Goal: Check status: Check status

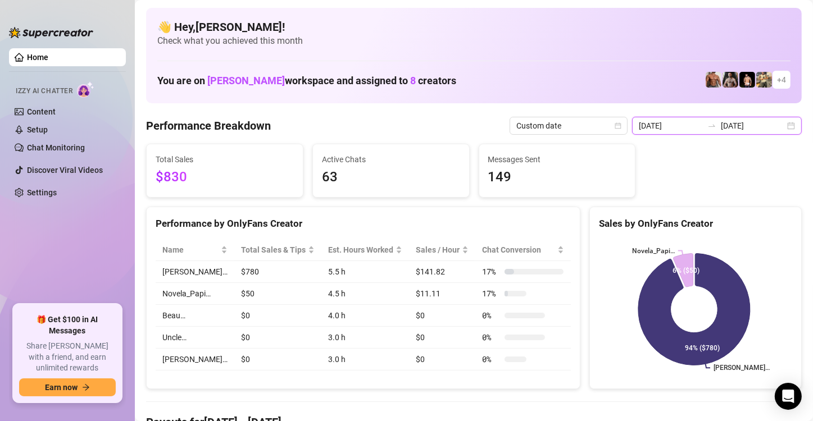
click at [682, 127] on input "[DATE]" at bounding box center [671, 126] width 64 height 12
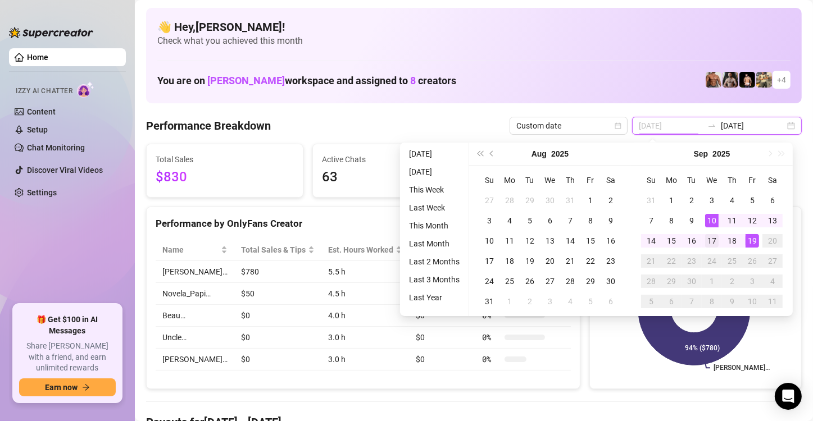
type input "[DATE]"
click at [701, 236] on td "17" at bounding box center [711, 241] width 20 height 20
type input "[DATE]"
click at [754, 243] on div "19" at bounding box center [751, 240] width 13 height 13
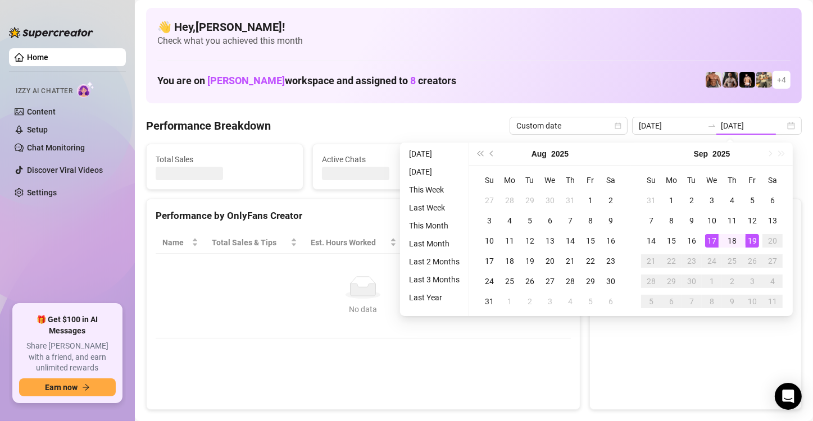
type input "[DATE]"
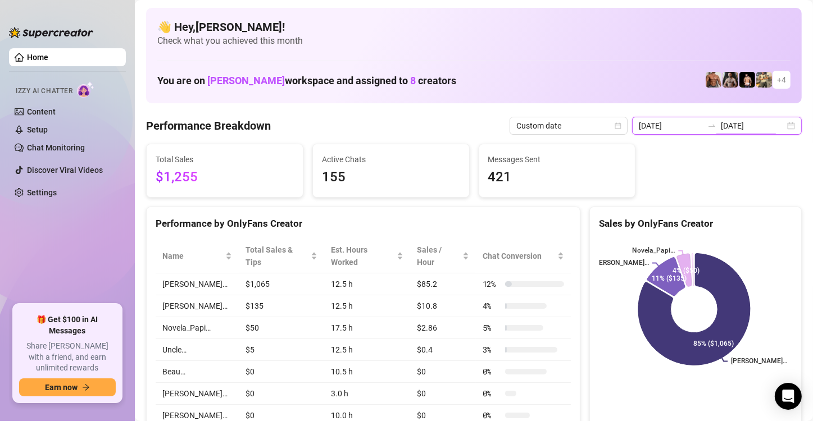
click at [748, 126] on input "[DATE]" at bounding box center [753, 126] width 64 height 12
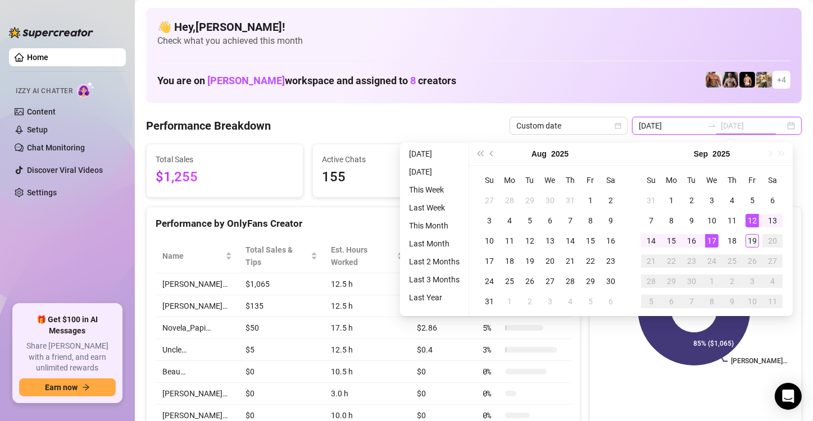
type input "[DATE]"
click at [753, 235] on div "19" at bounding box center [751, 240] width 13 height 13
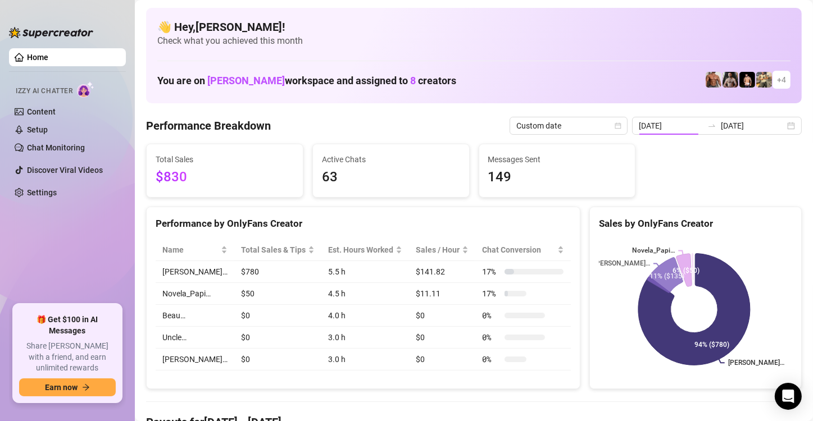
type input "[DATE]"
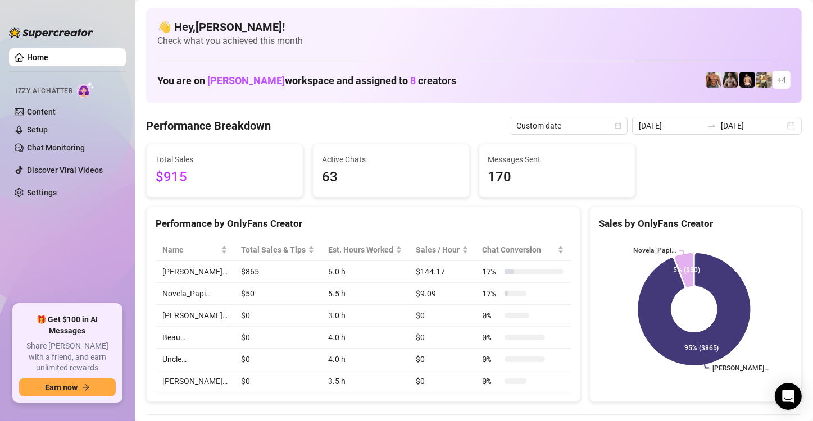
click at [363, 220] on div "Performance by OnlyFans Creator" at bounding box center [363, 223] width 415 height 15
